Goal: Task Accomplishment & Management: Use online tool/utility

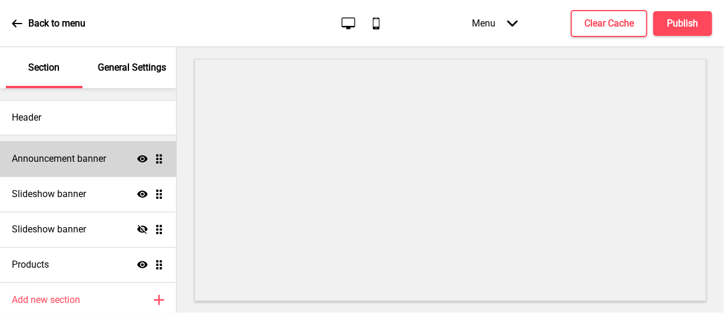
click at [108, 159] on div "Announcement banner Show Drag" at bounding box center [88, 158] width 176 height 35
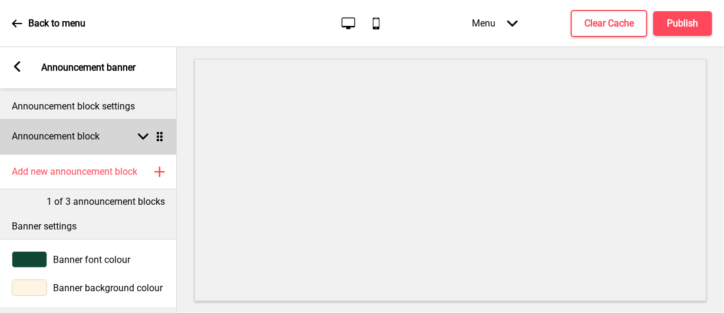
click at [97, 140] on h4 "Announcement block" at bounding box center [56, 136] width 88 height 13
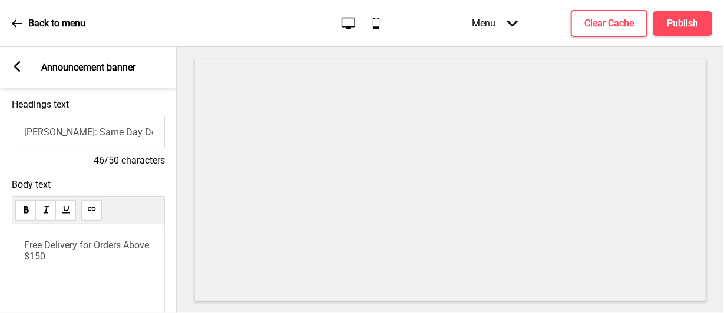
scroll to position [104, 0]
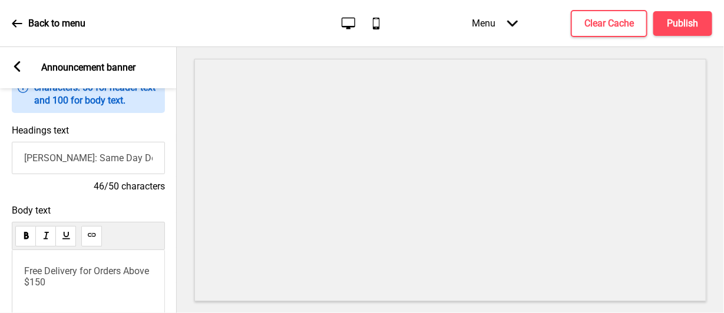
click at [16, 72] on rect at bounding box center [17, 66] width 11 height 11
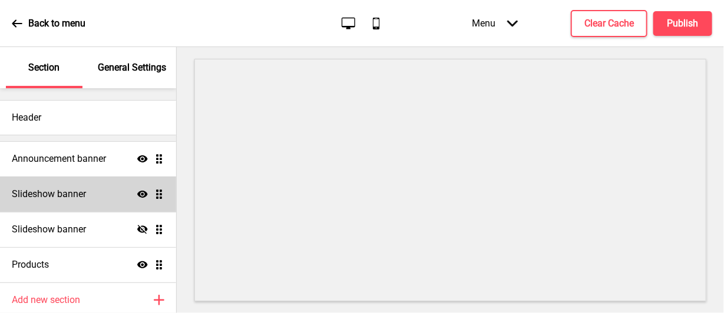
click at [94, 208] on div "Slideshow banner Show Drag" at bounding box center [88, 194] width 176 height 35
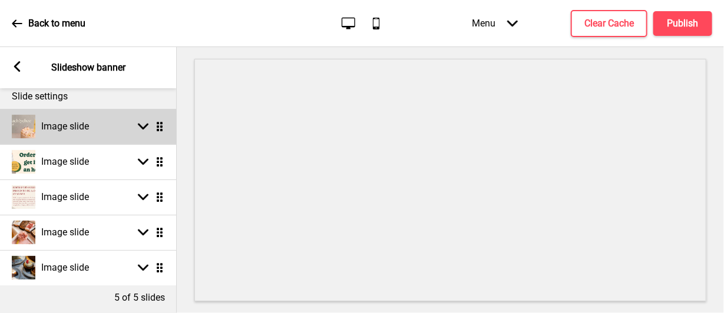
scroll to position [87, 0]
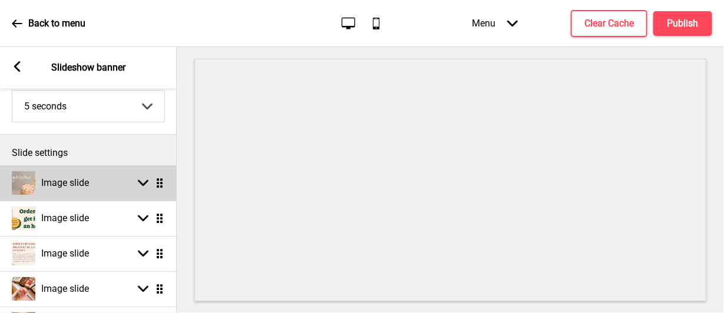
click at [84, 195] on div "Image slide Arrow down Drag" at bounding box center [88, 182] width 177 height 35
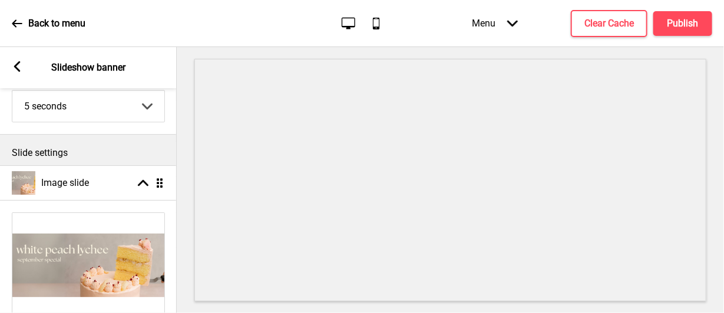
click at [80, 243] on img at bounding box center [88, 265] width 152 height 105
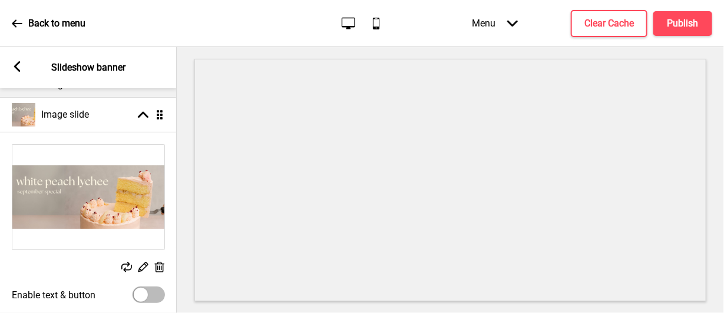
scroll to position [204, 0]
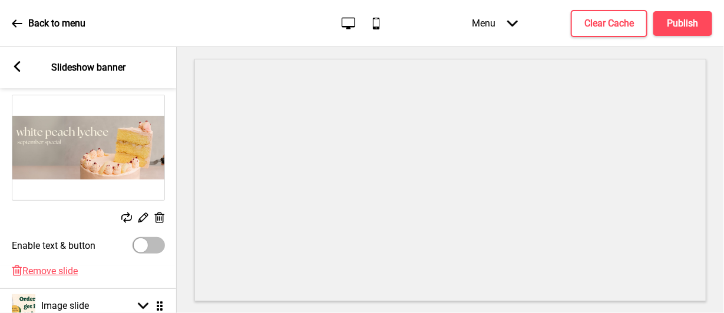
click at [140, 217] on icon at bounding box center [143, 218] width 10 height 10
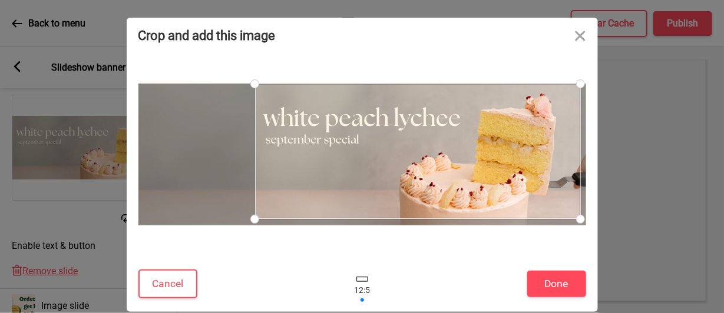
click at [281, 246] on div at bounding box center [362, 154] width 448 height 191
click at [187, 289] on button "Cancel" at bounding box center [167, 284] width 59 height 29
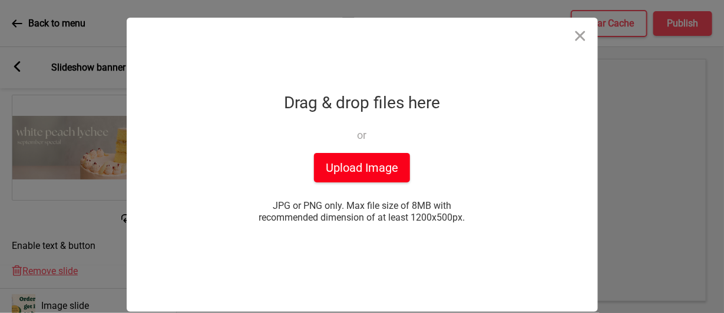
click at [339, 163] on button "Upload Image" at bounding box center [362, 167] width 96 height 29
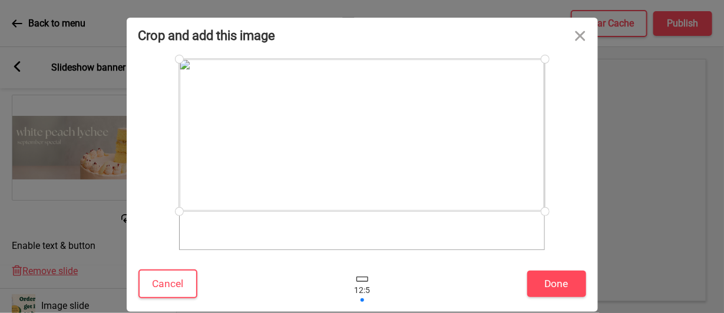
drag, startPoint x: 454, startPoint y: 165, endPoint x: 453, endPoint y: 146, distance: 19.4
click at [453, 146] on div at bounding box center [362, 135] width 366 height 153
click at [443, 176] on div at bounding box center [362, 140] width 366 height 153
click at [548, 279] on button "Done" at bounding box center [556, 284] width 59 height 26
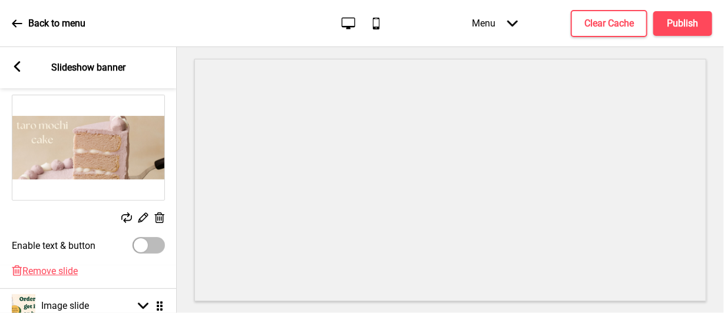
click at [19, 70] on icon at bounding box center [17, 66] width 6 height 11
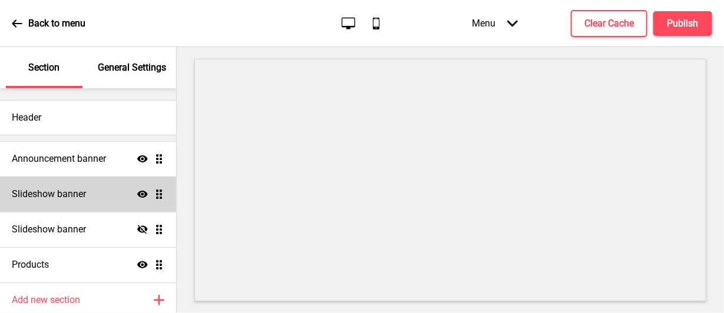
click at [72, 204] on div "Slideshow banner Show Drag" at bounding box center [88, 194] width 176 height 35
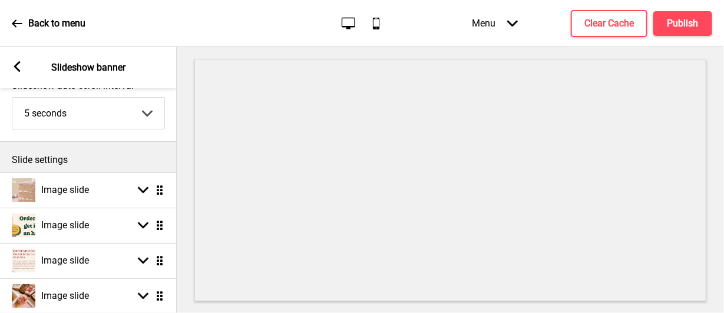
scroll to position [118, 0]
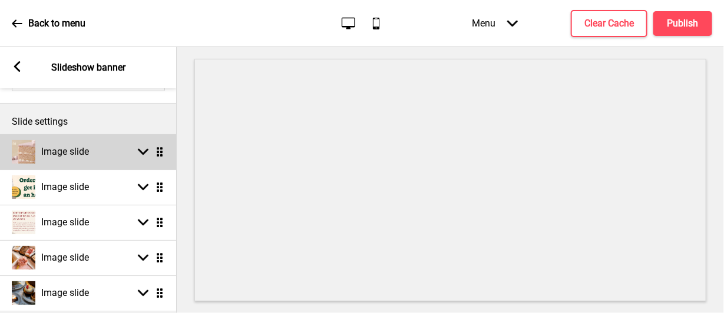
click at [88, 151] on h4 "Image slide" at bounding box center [65, 151] width 48 height 13
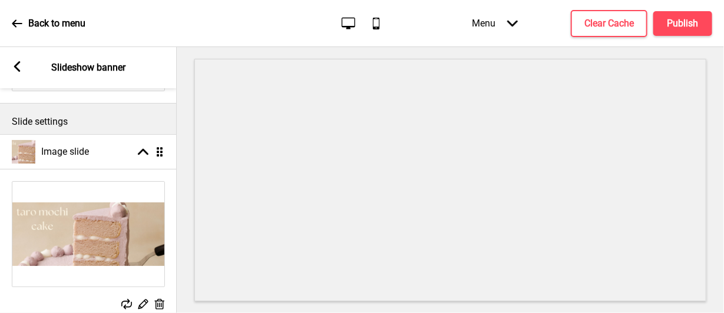
click at [90, 214] on img at bounding box center [88, 234] width 152 height 105
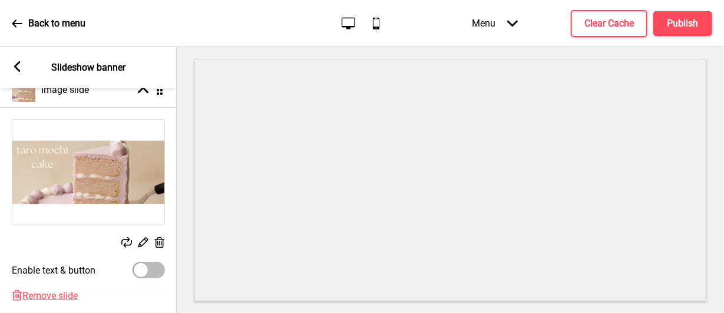
scroll to position [236, 0]
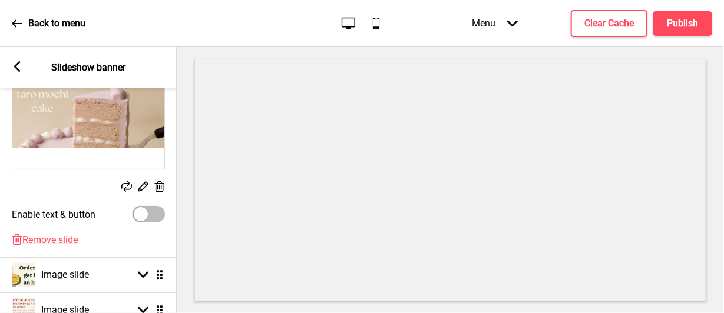
click at [140, 185] on rect at bounding box center [143, 186] width 12 height 12
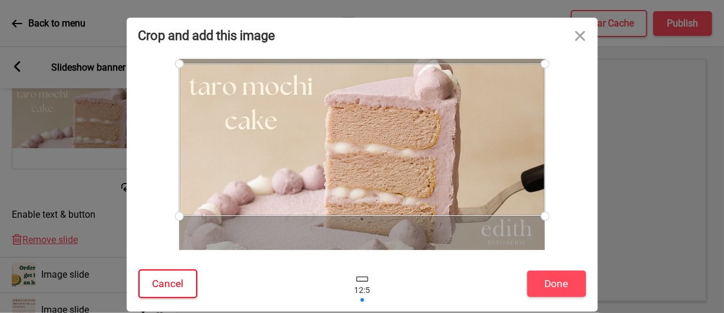
click at [163, 281] on button "Cancel" at bounding box center [167, 284] width 59 height 29
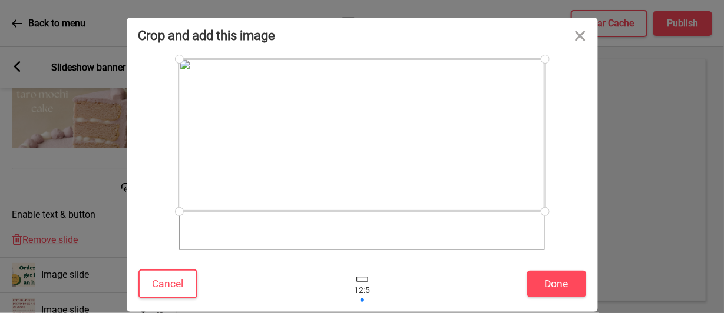
drag, startPoint x: 332, startPoint y: 177, endPoint x: 334, endPoint y: 155, distance: 21.3
click at [334, 155] on div at bounding box center [362, 135] width 366 height 153
click at [459, 180] on div at bounding box center [362, 139] width 366 height 153
click at [551, 289] on button "Done" at bounding box center [556, 284] width 59 height 26
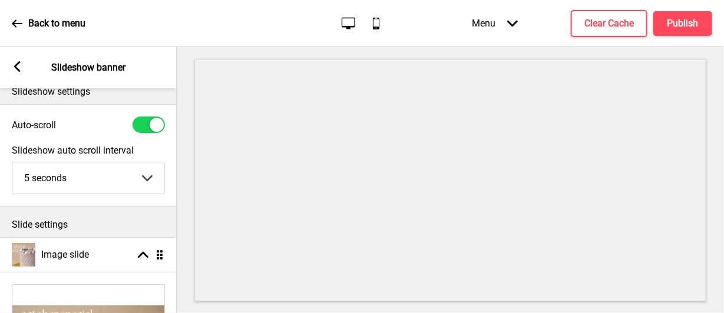
scroll to position [0, 0]
